Goal: Information Seeking & Learning: Learn about a topic

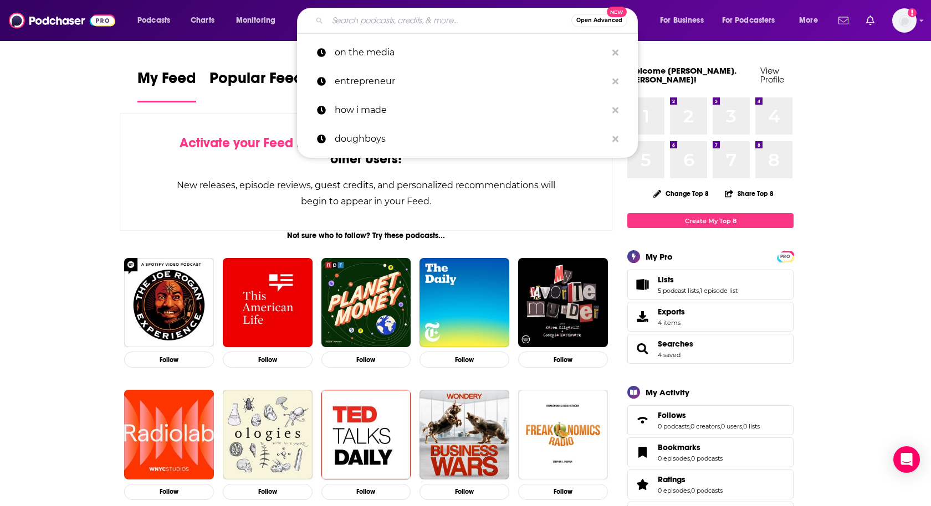
click at [419, 12] on input "Search podcasts, credits, & more..." at bounding box center [449, 21] width 244 height 18
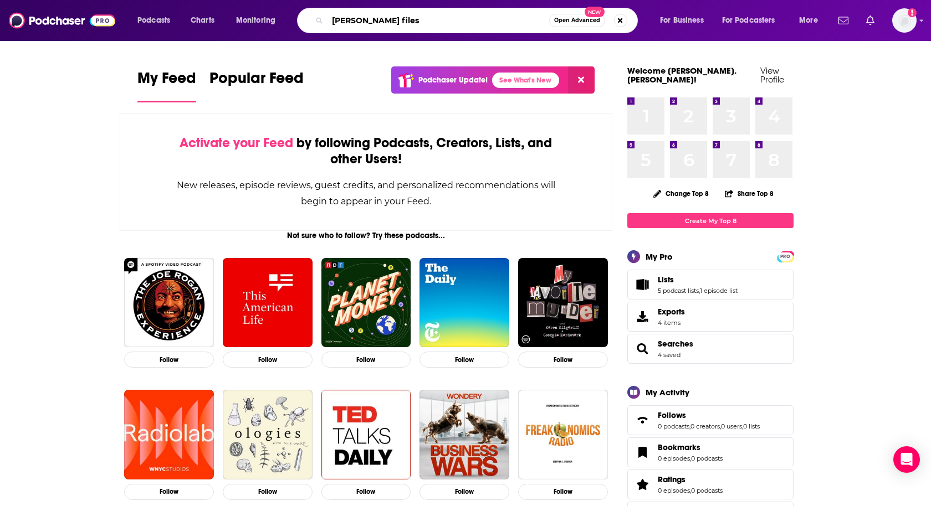
type input "[PERSON_NAME] files"
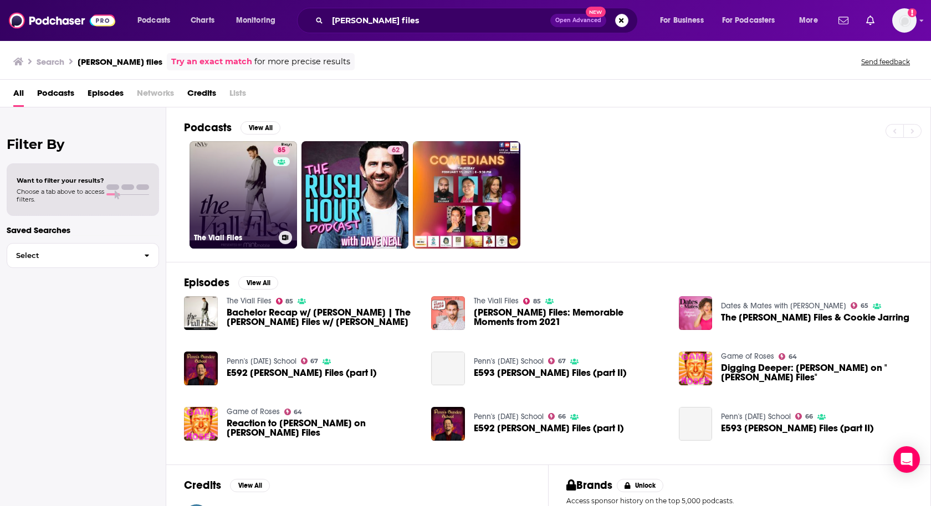
click at [241, 181] on link "85 The [PERSON_NAME] Files" at bounding box center [242, 194] width 107 height 107
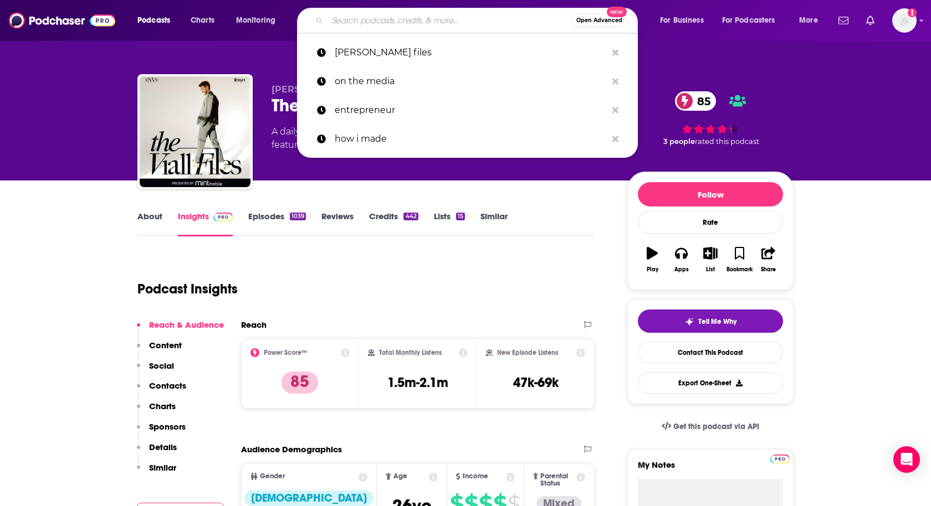
click at [475, 24] on input "Search podcasts, credits, & more..." at bounding box center [449, 21] width 244 height 18
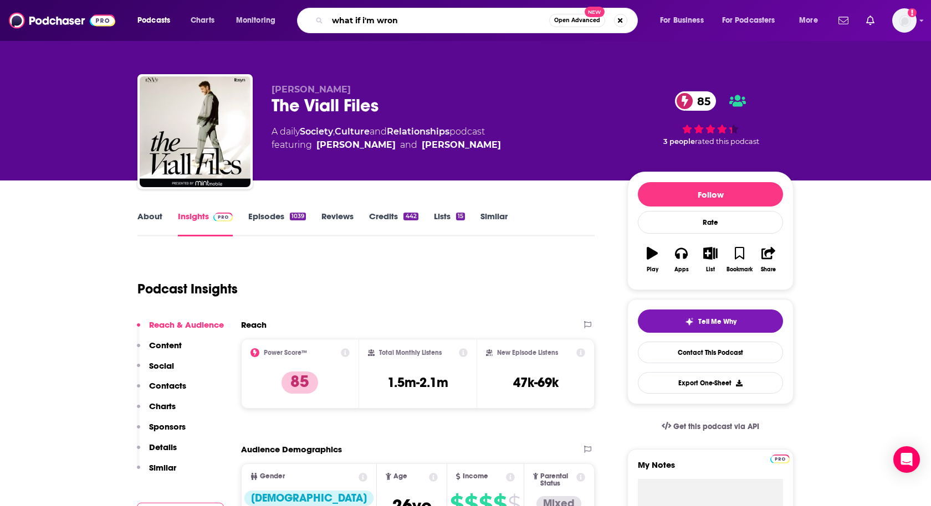
type input "what if i'm wrong"
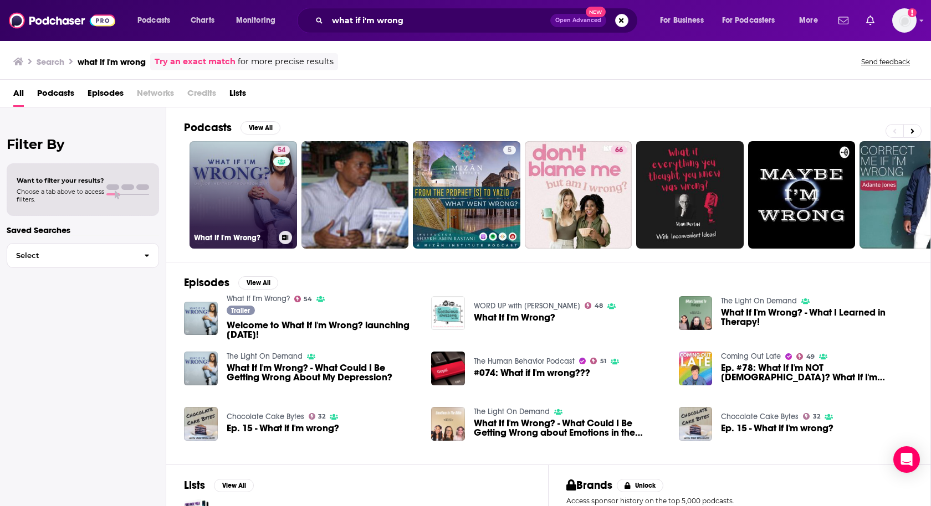
click at [227, 191] on link "54 What If I'm Wrong?" at bounding box center [242, 194] width 107 height 107
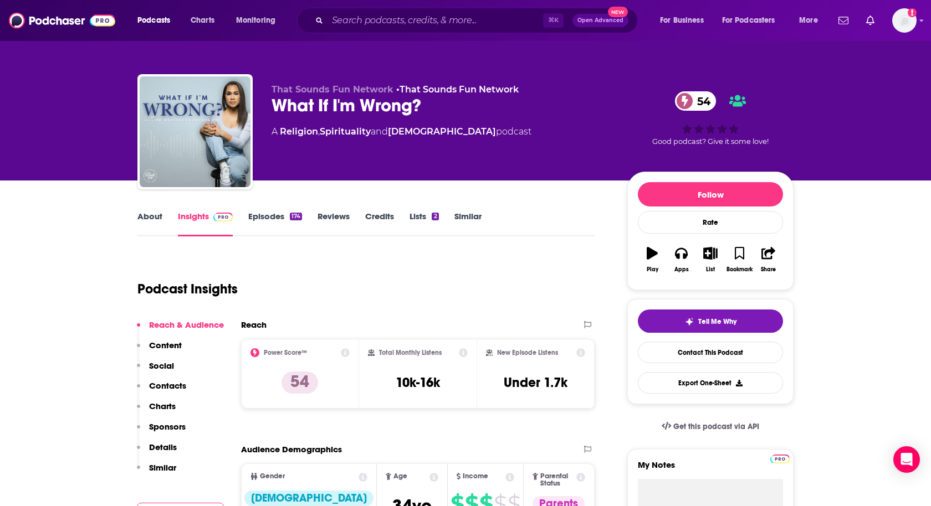
click at [144, 223] on link "About" at bounding box center [149, 223] width 25 height 25
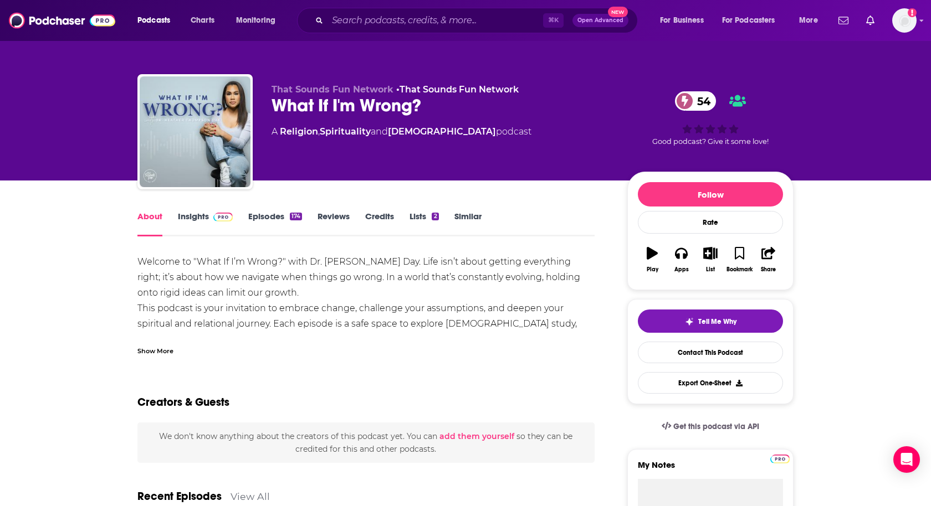
click at [152, 353] on div "Show More" at bounding box center [155, 350] width 36 height 11
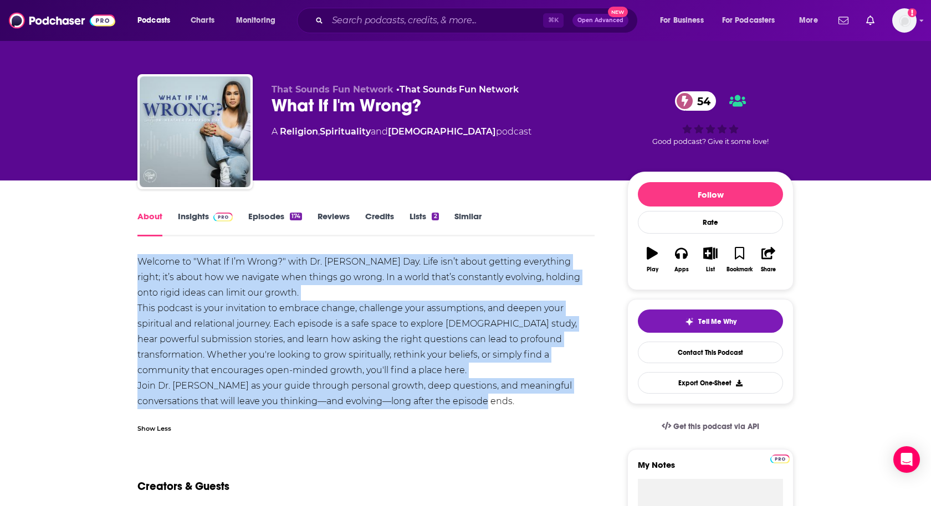
drag, startPoint x: 138, startPoint y: 260, endPoint x: 453, endPoint y: 403, distance: 345.9
click at [453, 403] on div "Welcome to "What If I’m Wrong?" with Dr. [PERSON_NAME] Day. Life isn’t about ge…" at bounding box center [365, 331] width 457 height 155
copy div "Welcome to "What If I’m Wrong?" with Dr. [PERSON_NAME] Day. Life isn’t about ge…"
click at [206, 215] on link "Insights" at bounding box center [205, 223] width 55 height 25
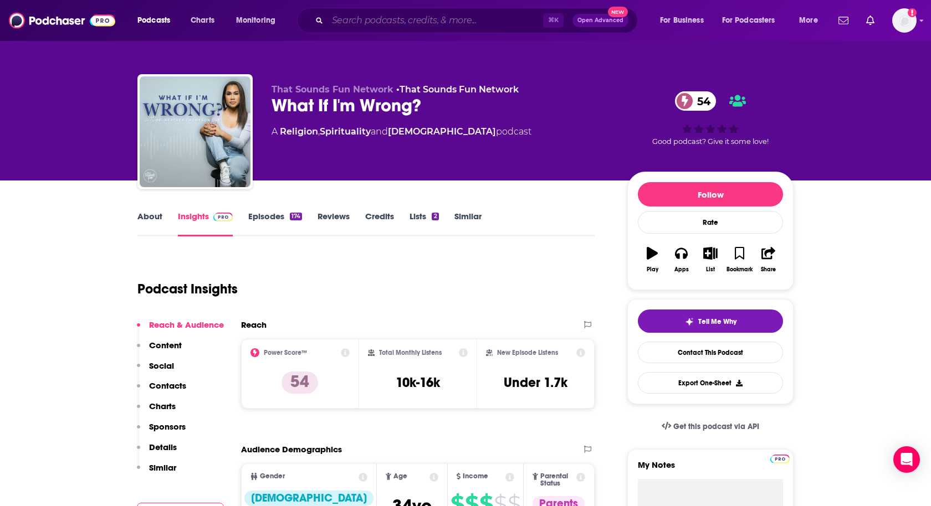
click at [417, 22] on input "Search podcasts, credits, & more..." at bounding box center [435, 21] width 216 height 18
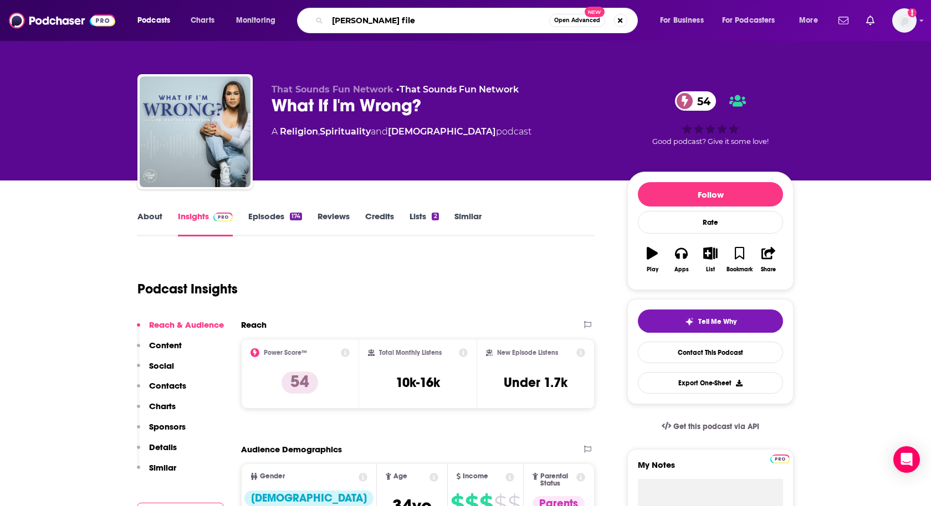
type input "[PERSON_NAME] files"
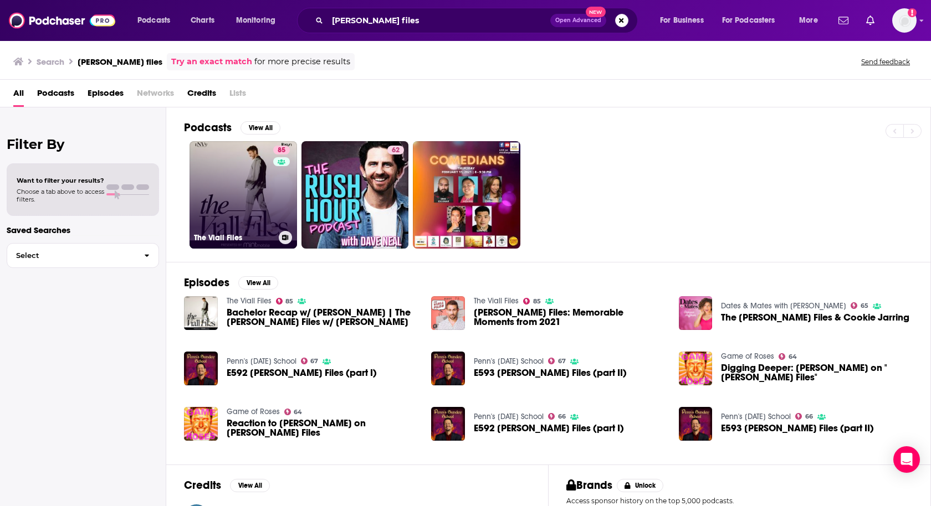
click at [240, 204] on link "85 The [PERSON_NAME] Files" at bounding box center [242, 194] width 107 height 107
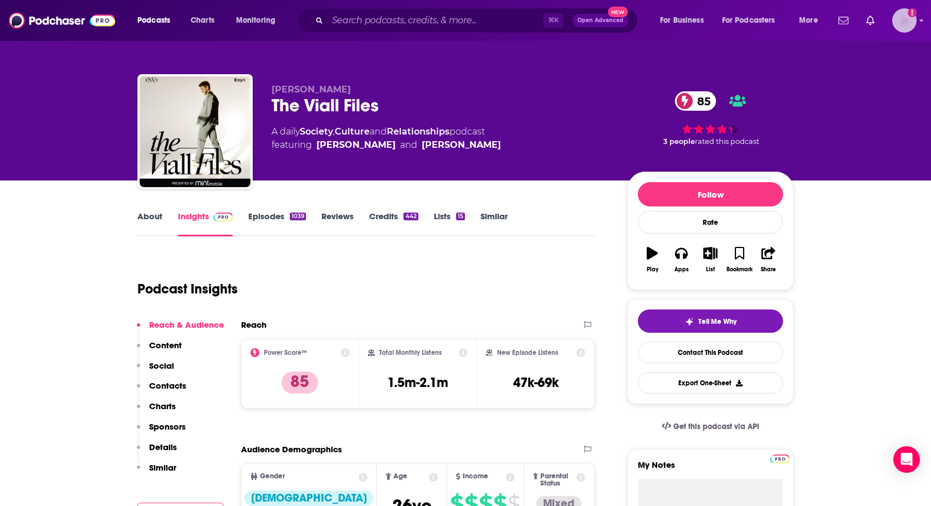
click at [902, 29] on img "Logged in as heidi.egloff" at bounding box center [904, 20] width 24 height 24
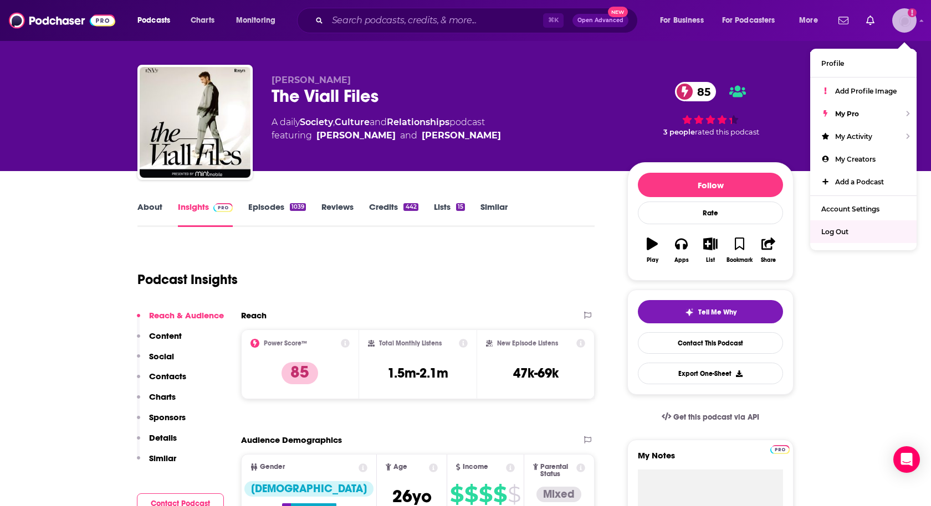
scroll to position [18, 0]
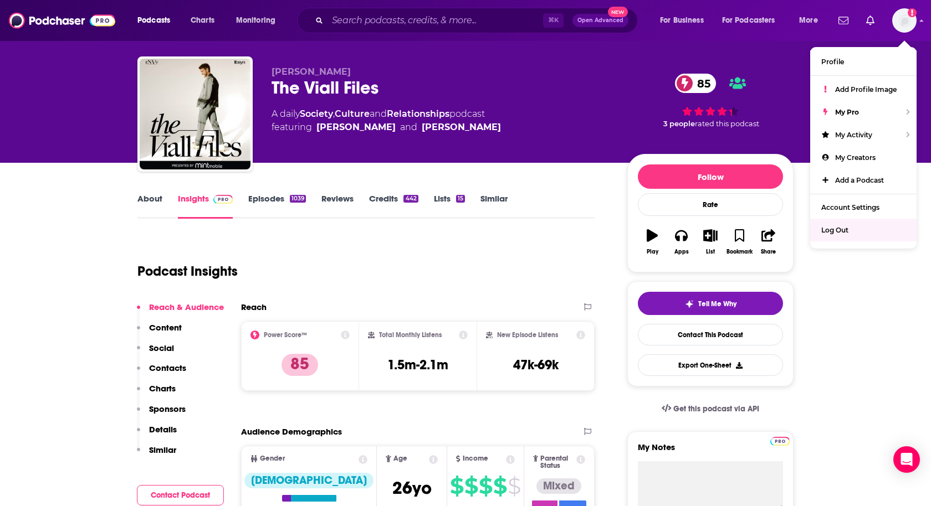
click at [164, 349] on p "Social" at bounding box center [161, 348] width 25 height 11
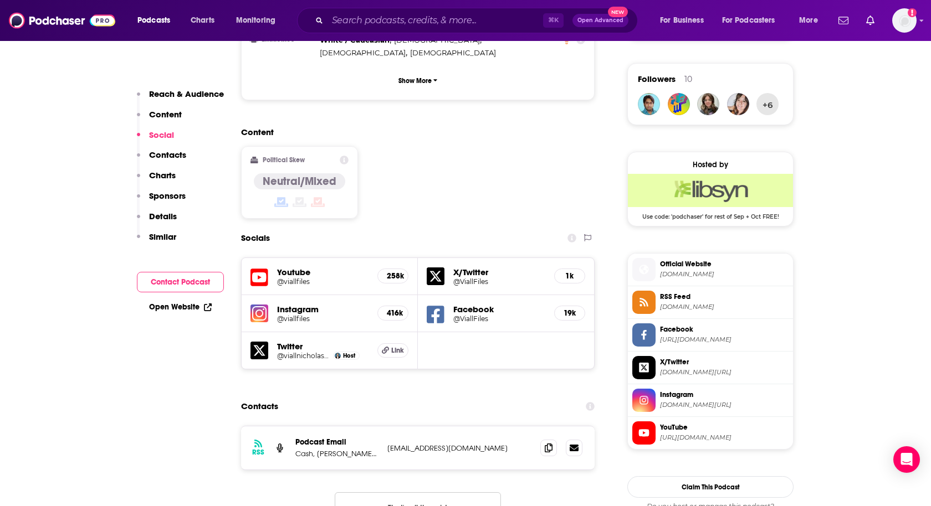
scroll to position [804, 0]
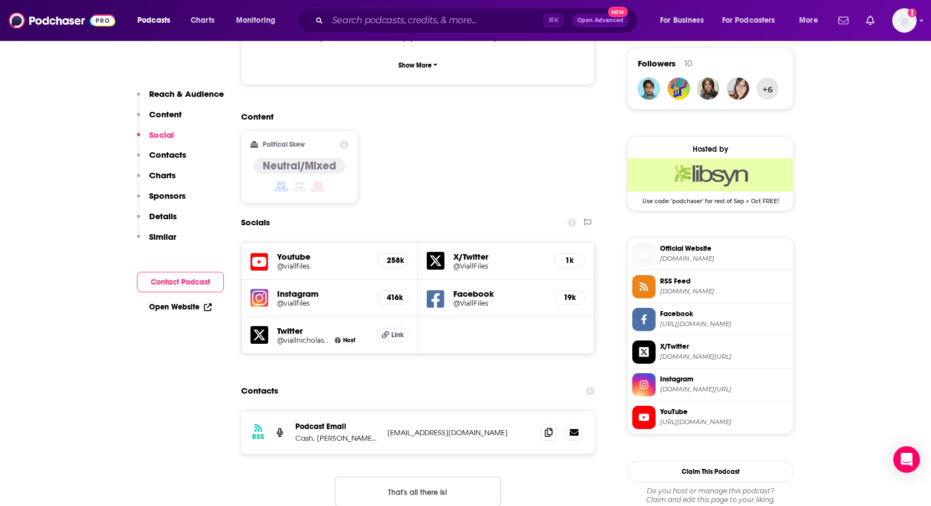
click at [305, 299] on h5 "@viallfiles" at bounding box center [322, 303] width 91 height 8
click at [320, 262] on h5 "@viallfiles" at bounding box center [322, 266] width 91 height 8
click at [510, 280] on div "Facebook @ViallFiles 19k" at bounding box center [506, 298] width 176 height 37
click at [455, 299] on h5 "@ViallFiles" at bounding box center [499, 303] width 92 height 8
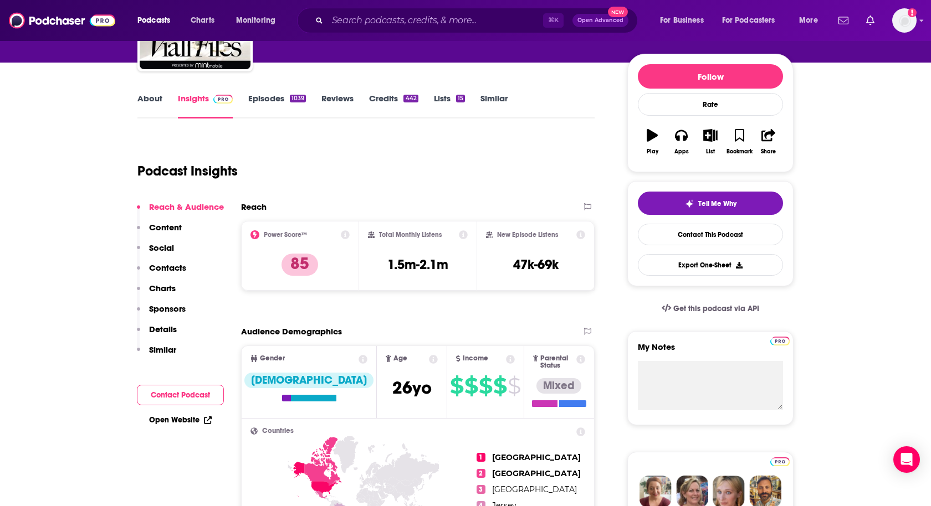
scroll to position [107, 0]
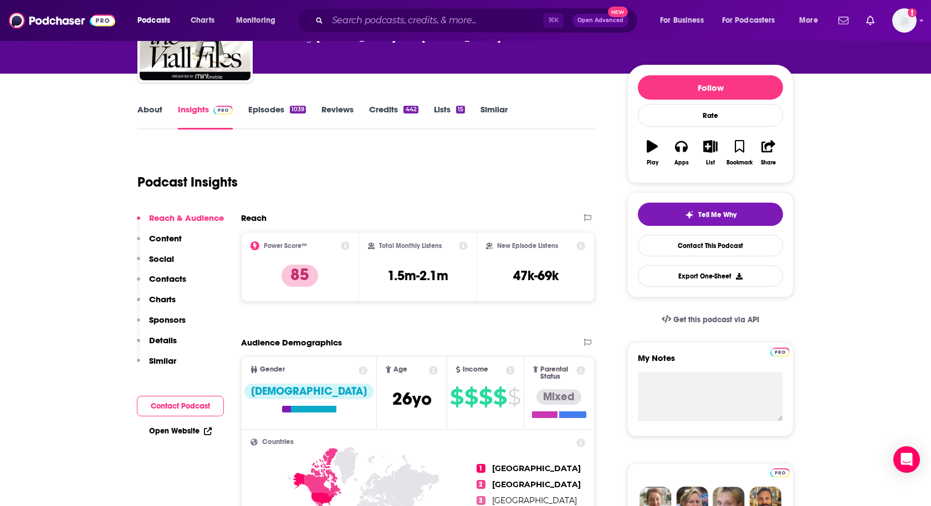
click at [900, 24] on img "Logged in as heidi.egloff" at bounding box center [904, 20] width 24 height 24
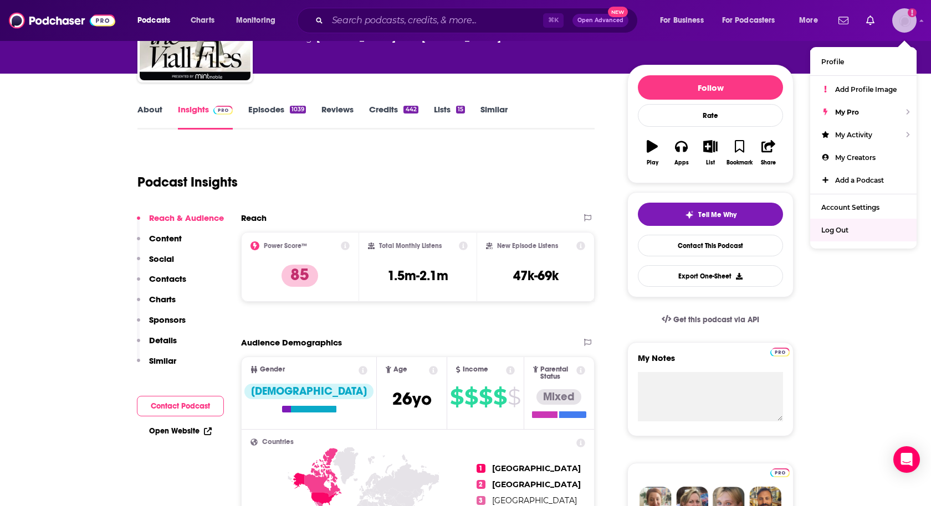
click at [826, 226] on span "Log Out" at bounding box center [834, 230] width 27 height 8
